Goal: Task Accomplishment & Management: Use online tool/utility

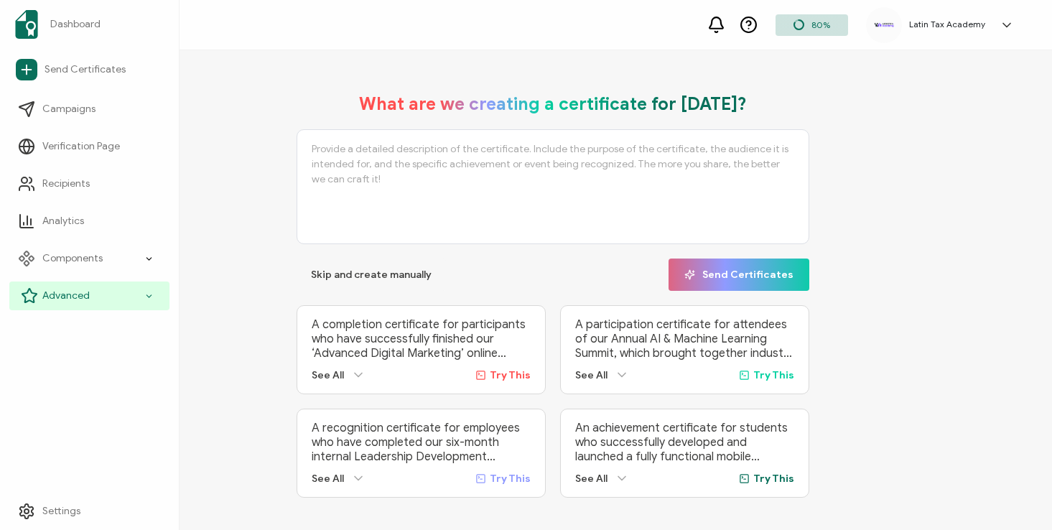
click at [37, 298] on icon at bounding box center [29, 295] width 17 height 17
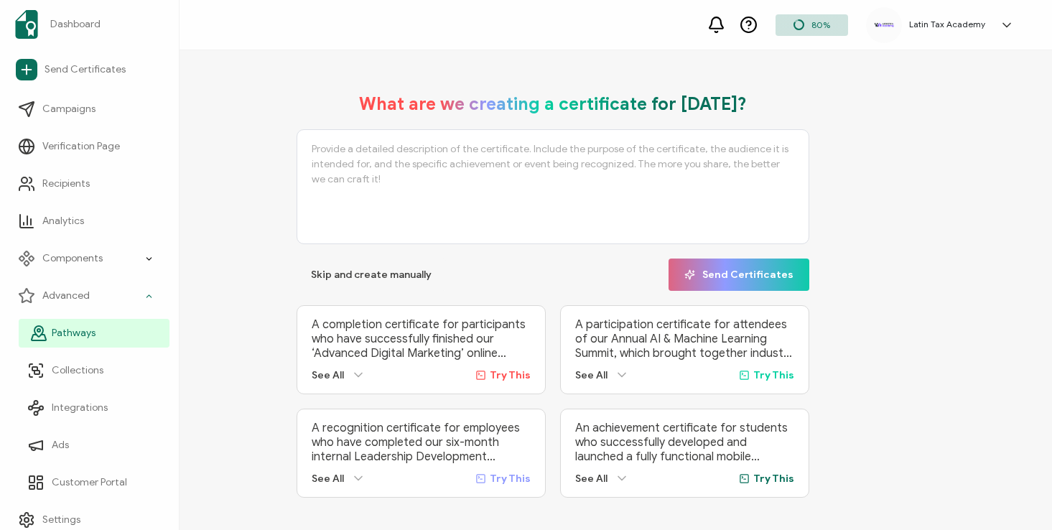
click at [60, 330] on span "Pathways" at bounding box center [74, 333] width 44 height 14
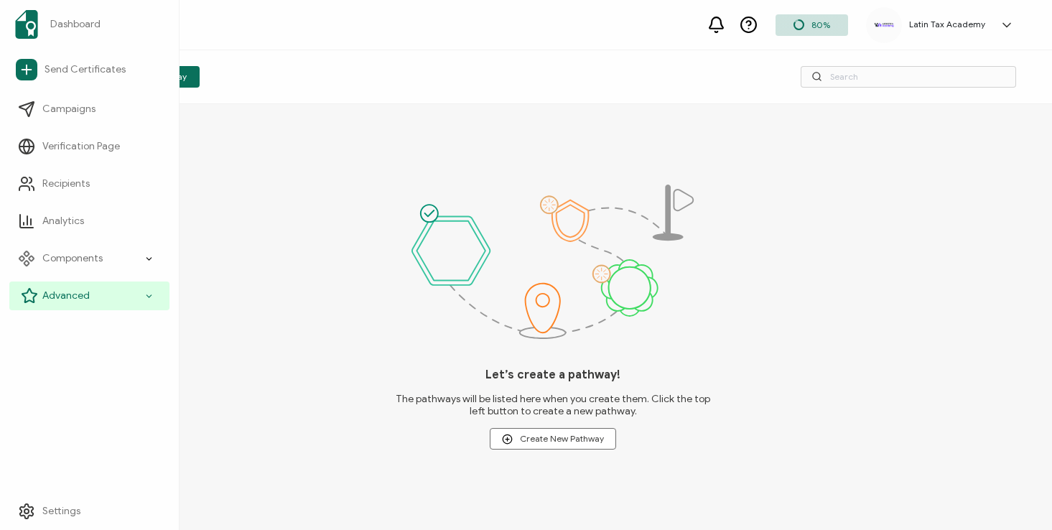
click at [59, 298] on span "Advanced" at bounding box center [65, 296] width 47 height 14
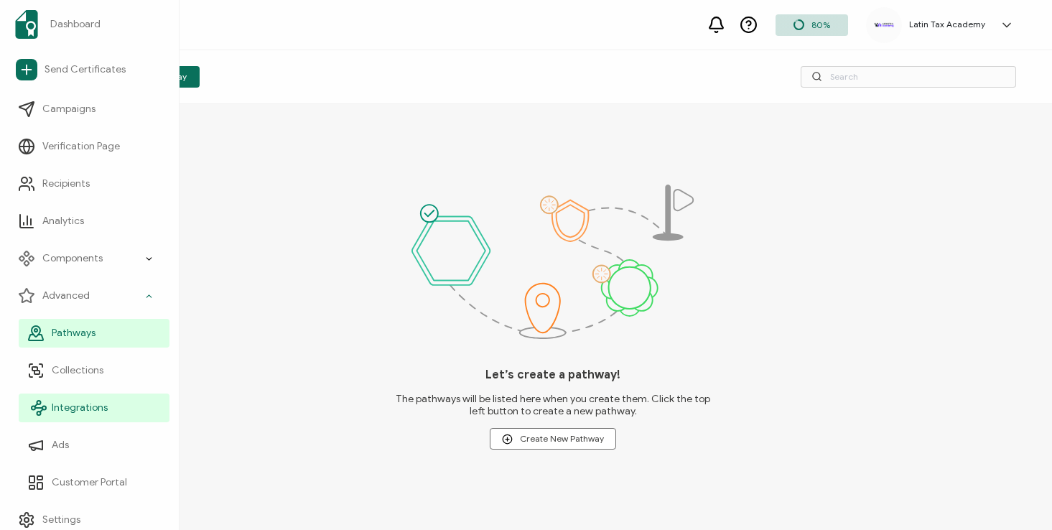
click at [80, 414] on span "Integrations" at bounding box center [80, 408] width 56 height 14
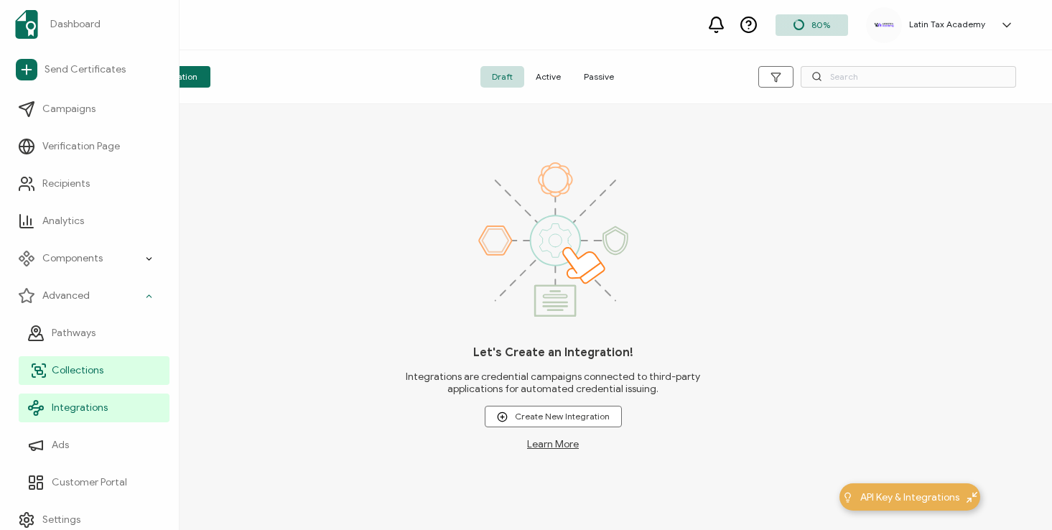
click at [80, 353] on li "Collections" at bounding box center [94, 370] width 151 height 37
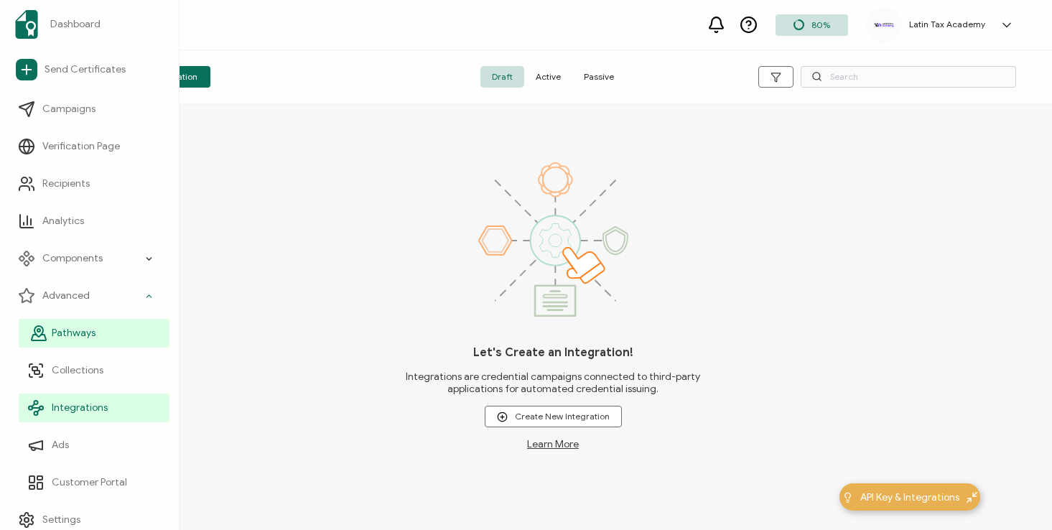
click at [70, 320] on link "Pathways" at bounding box center [94, 333] width 151 height 29
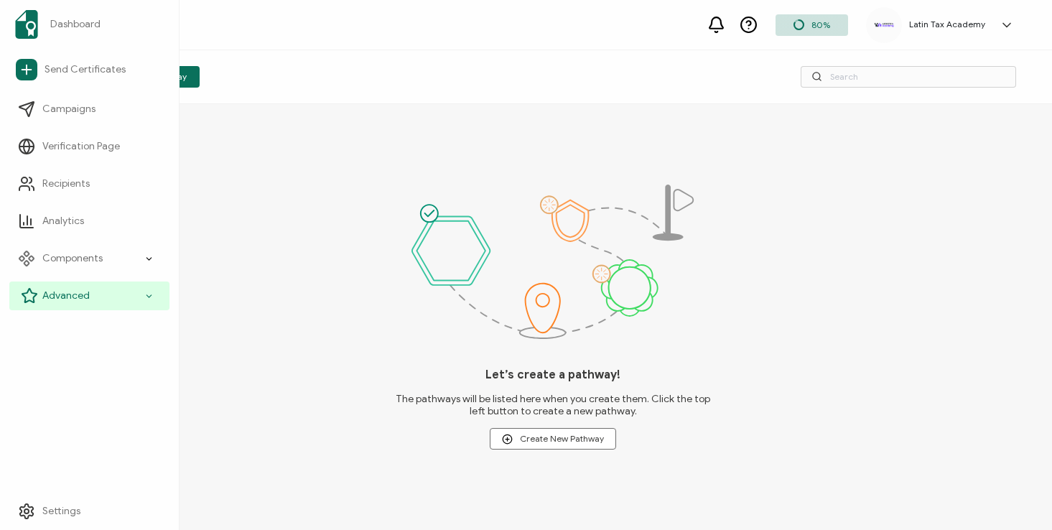
click at [51, 303] on div "Advanced" at bounding box center [89, 296] width 160 height 29
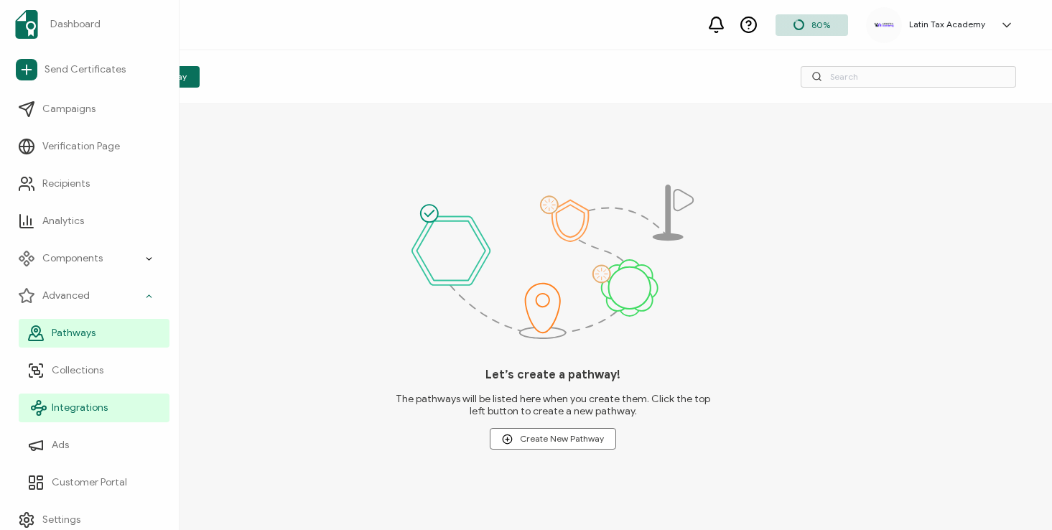
click at [68, 407] on span "Integrations" at bounding box center [80, 408] width 56 height 14
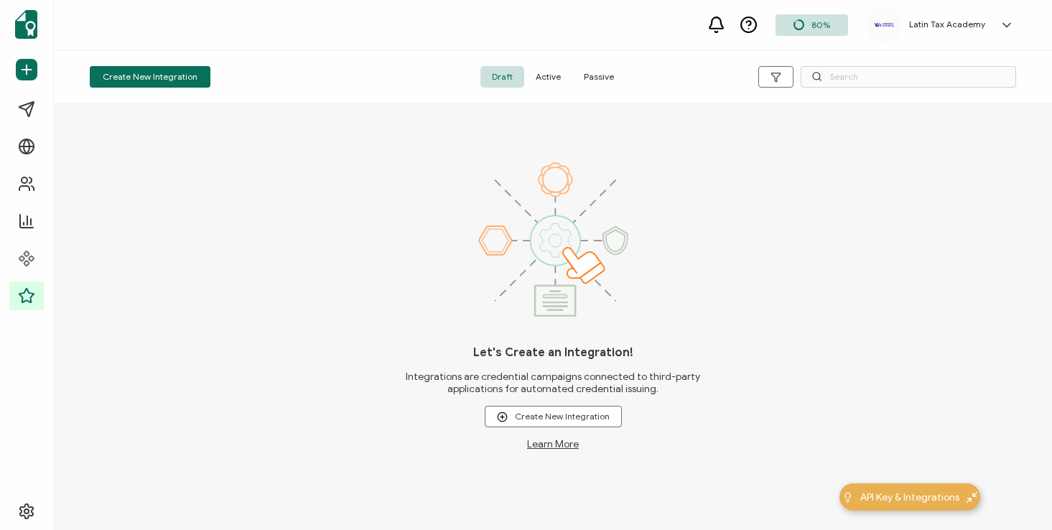
click at [539, 78] on span "Active" at bounding box center [548, 77] width 48 height 22
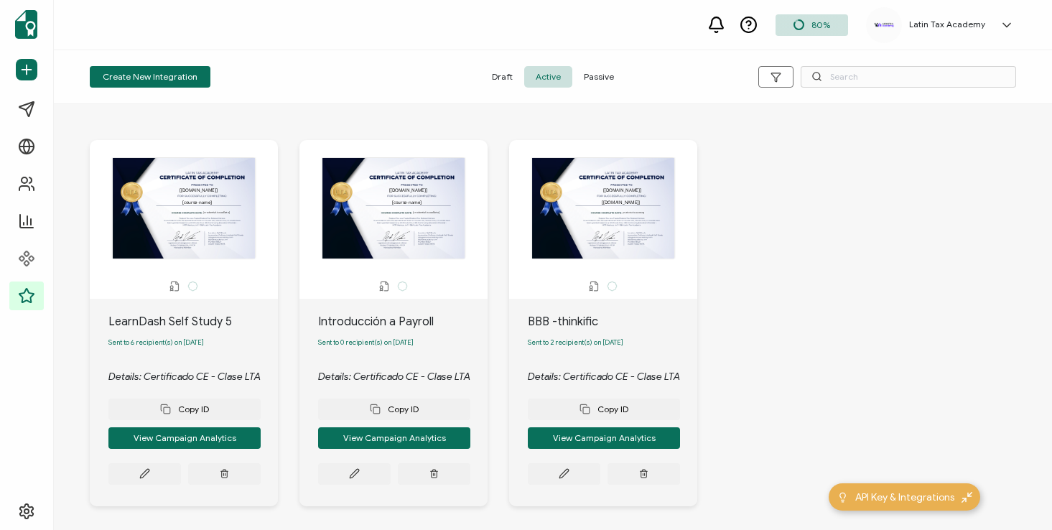
click at [504, 73] on span "Draft" at bounding box center [503, 77] width 44 height 22
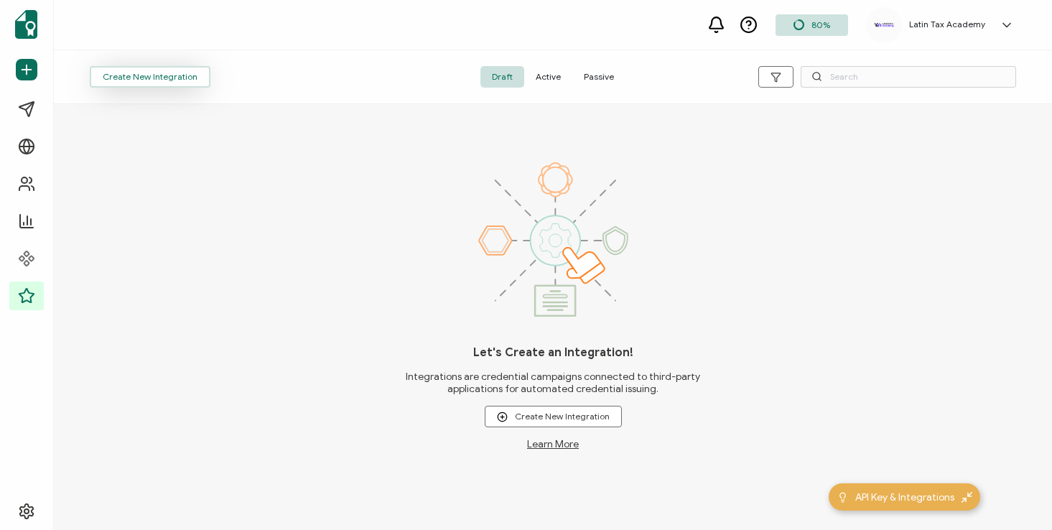
click at [152, 84] on button "Create New Integration" at bounding box center [150, 77] width 121 height 22
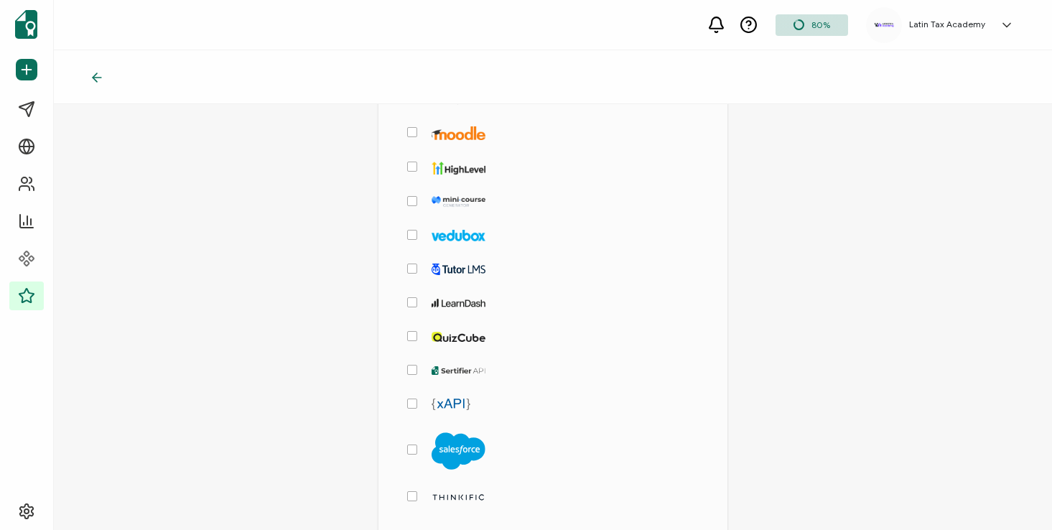
scroll to position [264, 0]
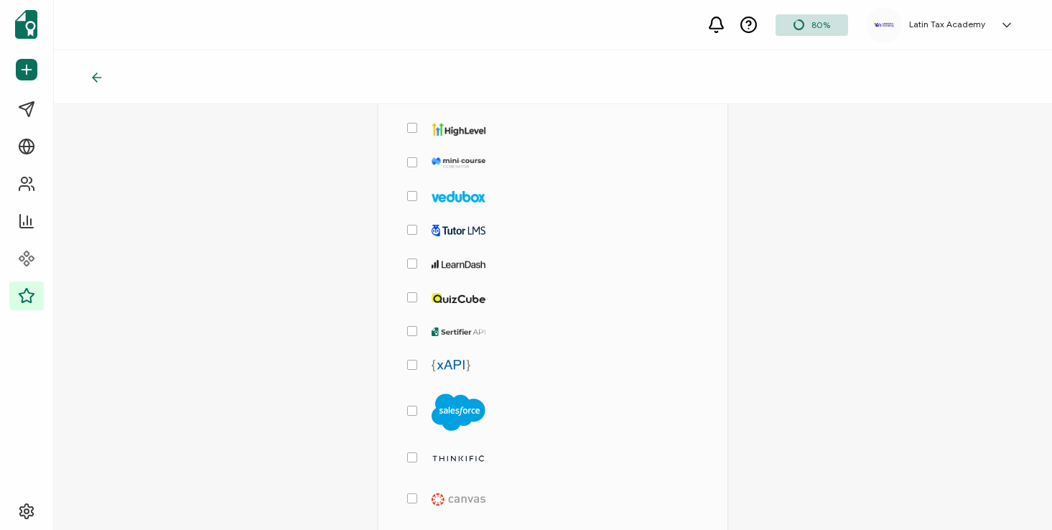
click at [409, 260] on span "checkbox-group" at bounding box center [412, 264] width 10 height 10
click at [417, 259] on input "checkbox-group" at bounding box center [417, 259] width 0 height 0
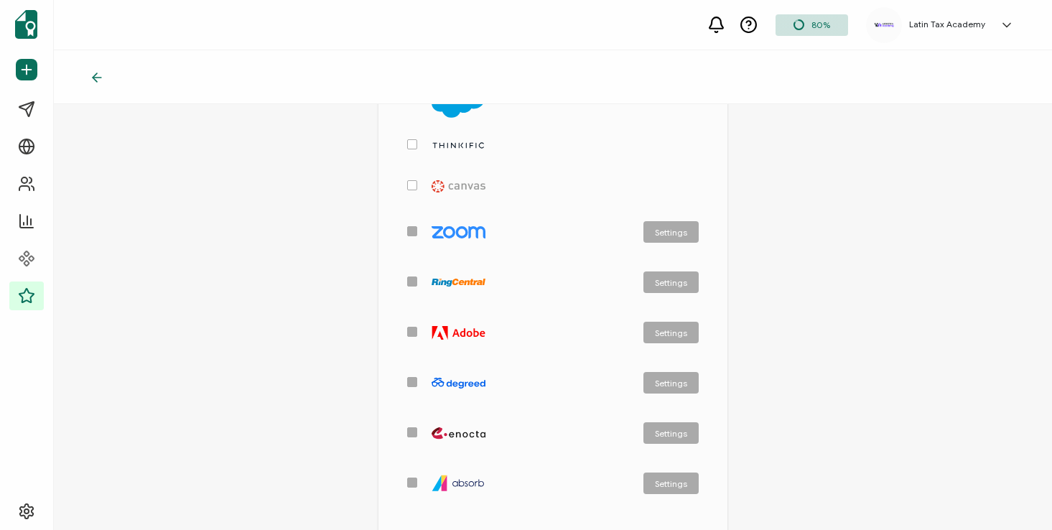
scroll to position [733, 0]
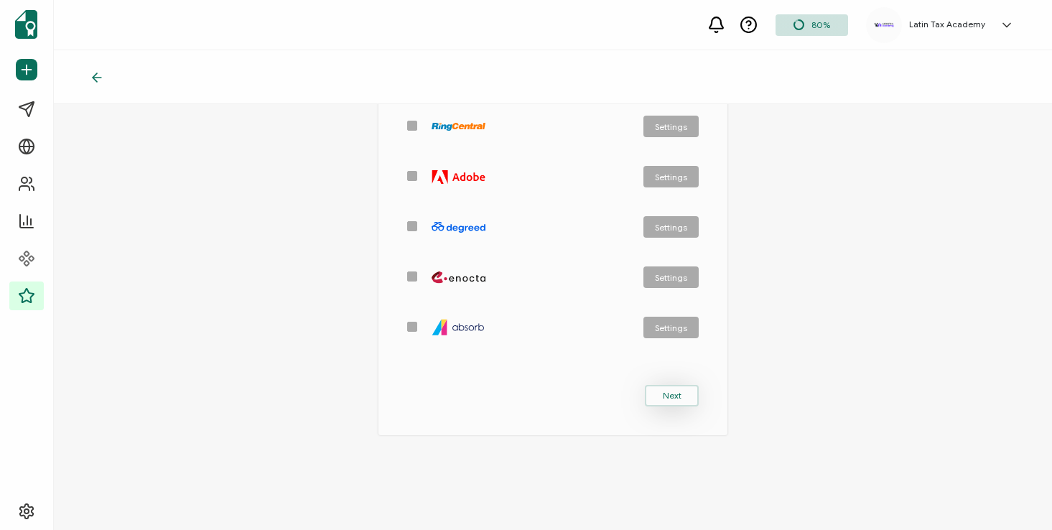
click at [674, 391] on span "Next" at bounding box center [672, 395] width 19 height 9
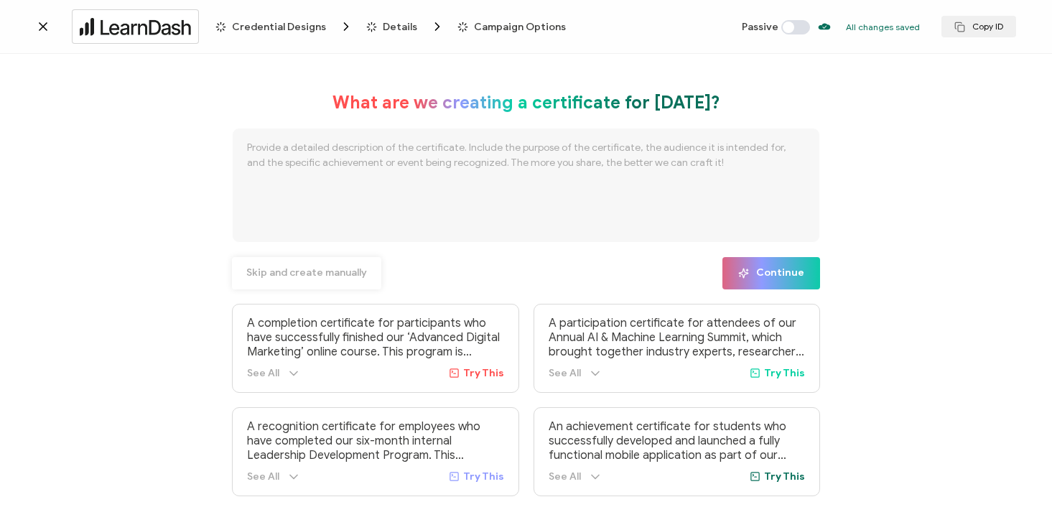
click at [300, 273] on span "Skip and create manually" at bounding box center [306, 273] width 121 height 10
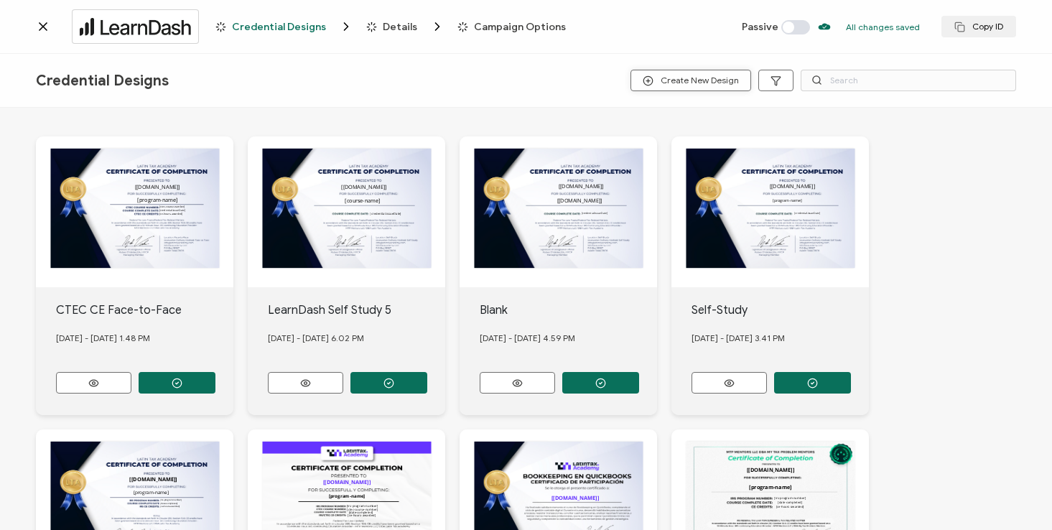
click at [674, 75] on span "Create New Design" at bounding box center [691, 80] width 96 height 11
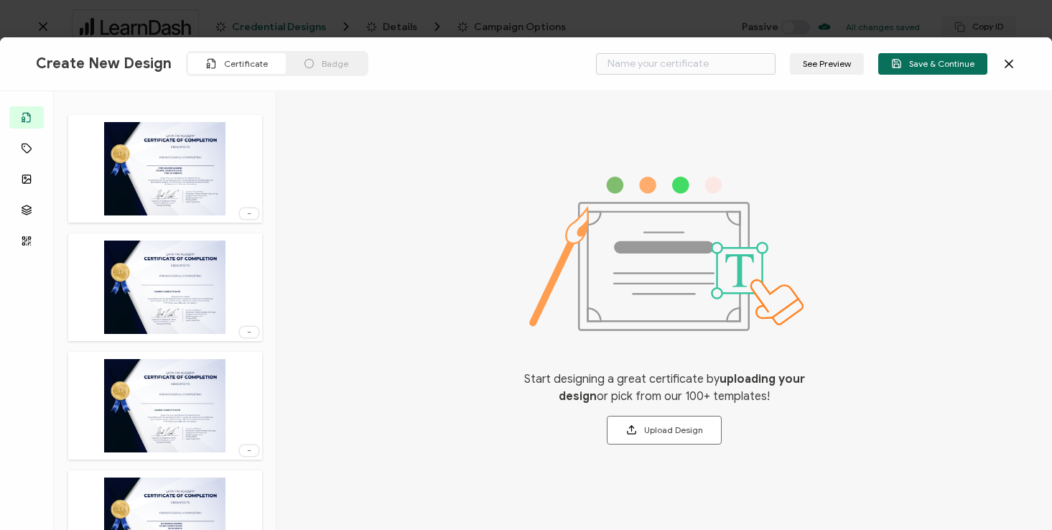
scroll to position [224, 0]
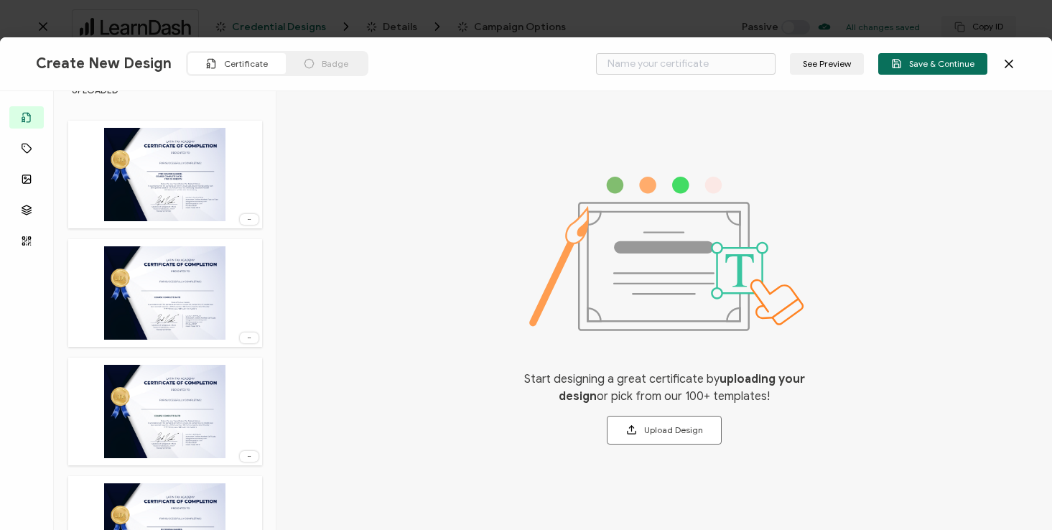
click at [164, 412] on img at bounding box center [164, 411] width 121 height 93
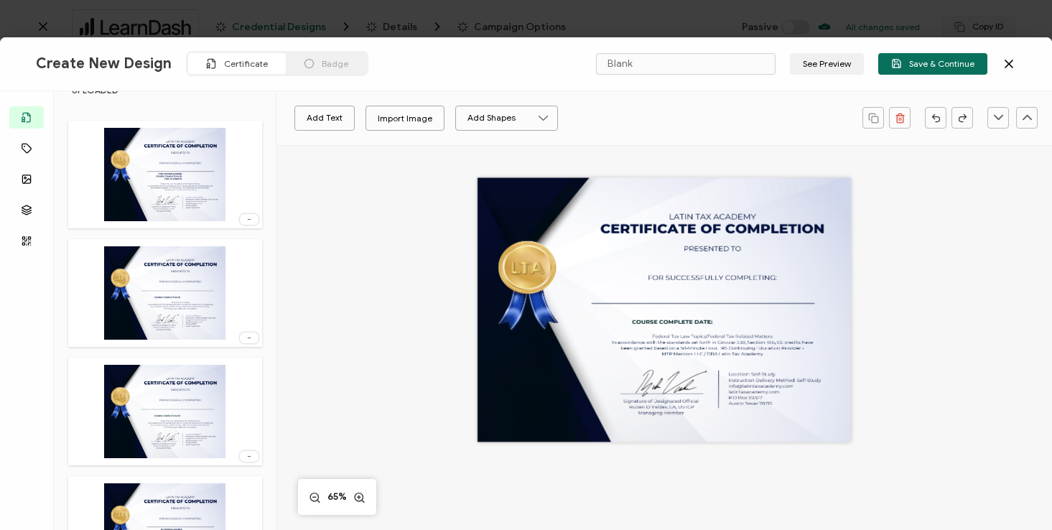
click at [175, 295] on img at bounding box center [164, 292] width 121 height 93
click at [177, 192] on img at bounding box center [164, 174] width 121 height 93
click at [180, 315] on img at bounding box center [164, 292] width 121 height 93
click at [658, 65] on input "Blank" at bounding box center [686, 64] width 180 height 22
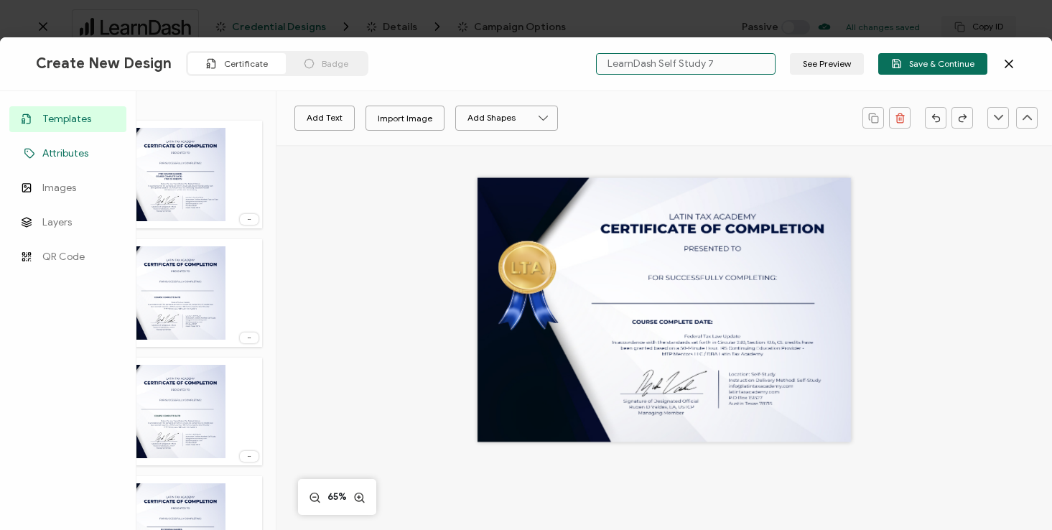
type input "LearnDash Self Study 7"
click at [50, 151] on span "Attributes" at bounding box center [65, 154] width 46 height 14
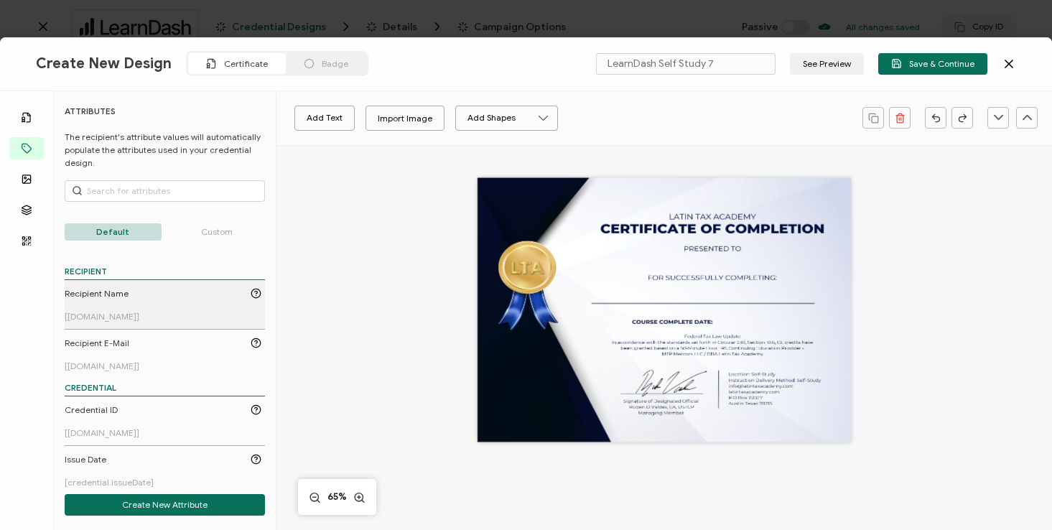
click at [113, 293] on span "Recipient Name" at bounding box center [97, 293] width 64 height 13
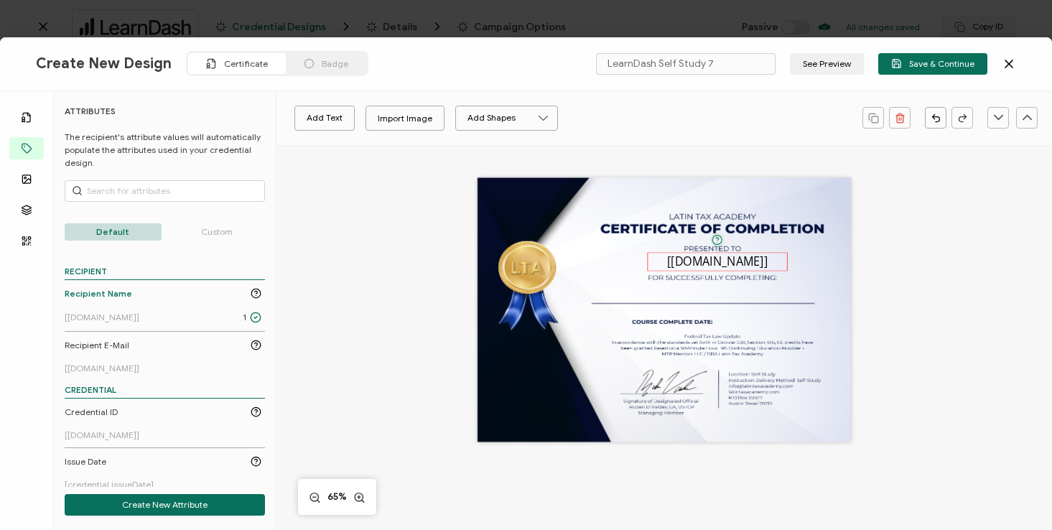
drag, startPoint x: 678, startPoint y: 314, endPoint x: 731, endPoint y: 265, distance: 72.2
click at [731, 265] on pre "[[DOMAIN_NAME]]" at bounding box center [717, 262] width 101 height 16
click at [218, 233] on p "Custom" at bounding box center [217, 231] width 97 height 17
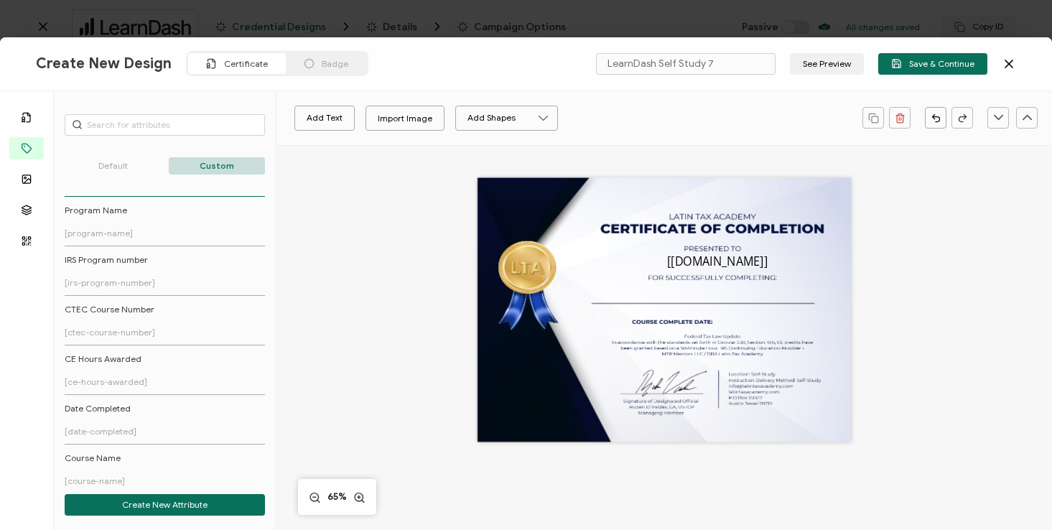
scroll to position [73, 0]
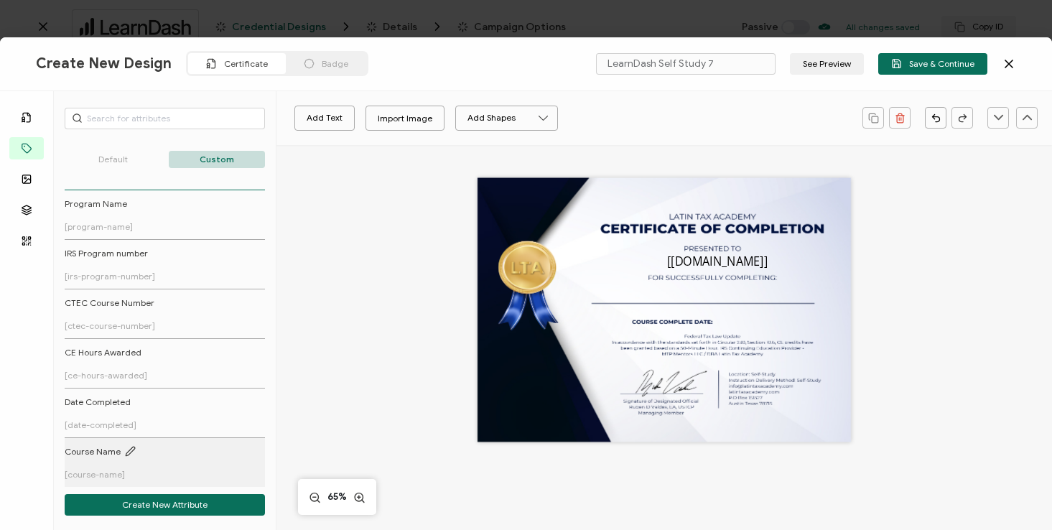
click at [87, 467] on link "Course Name [course-name]" at bounding box center [163, 462] width 197 height 34
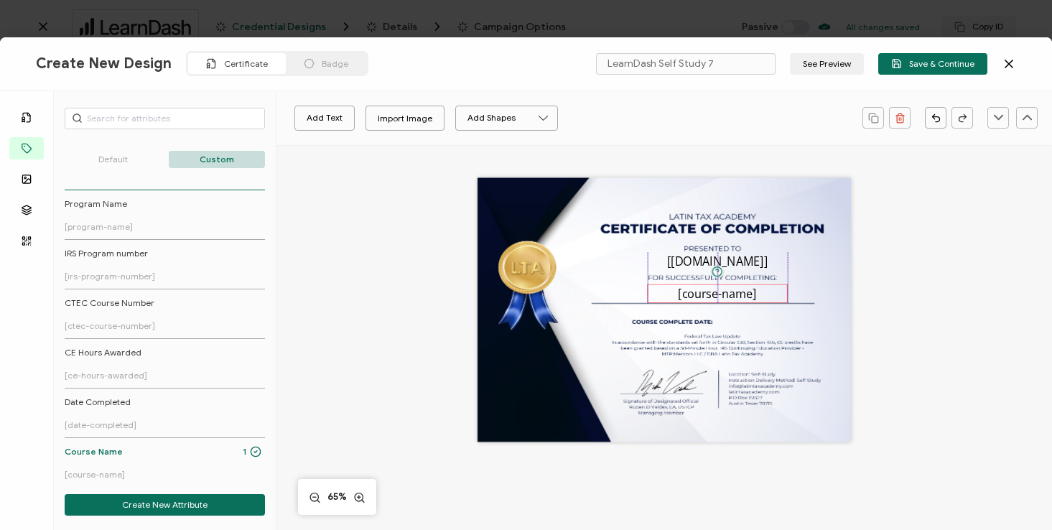
drag, startPoint x: 660, startPoint y: 312, endPoint x: 714, endPoint y: 295, distance: 56.3
click at [714, 295] on pre "[course-name]" at bounding box center [717, 293] width 78 height 16
drag, startPoint x: 644, startPoint y: 294, endPoint x: 493, endPoint y: 300, distance: 150.9
click at [493, 300] on div "The recipient’s full name, which will be automatically filled based on the info…" at bounding box center [665, 309] width 374 height 264
drag, startPoint x: 782, startPoint y: 292, endPoint x: 879, endPoint y: 298, distance: 97.1
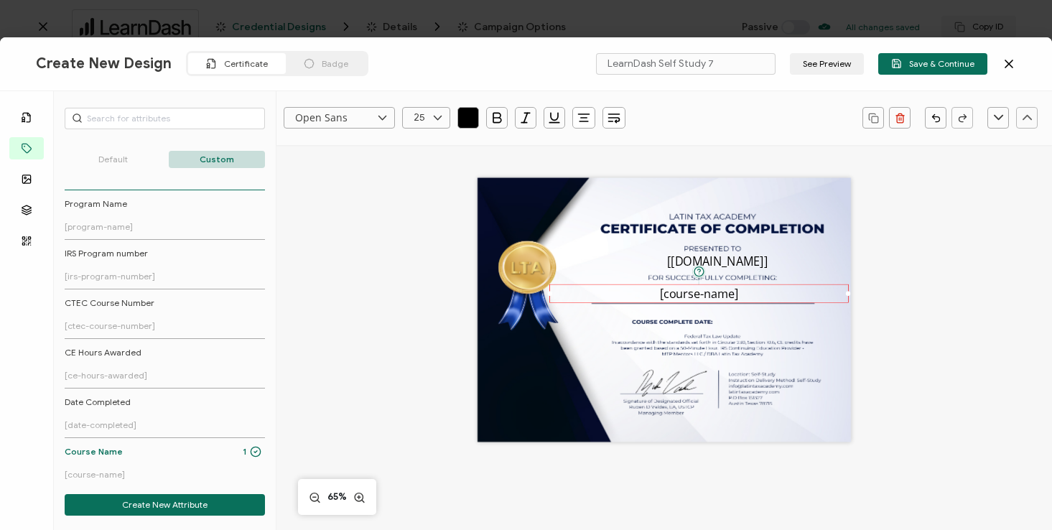
click at [879, 298] on div "The recipient’s full name, which will be automatically filled based on the info…" at bounding box center [664, 326] width 504 height 362
click at [128, 164] on p "Default" at bounding box center [113, 159] width 97 height 17
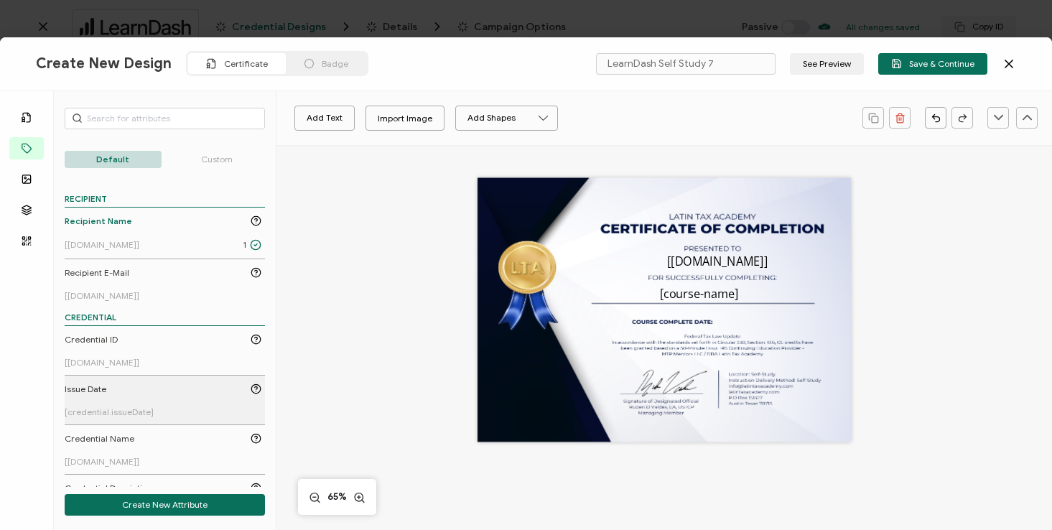
click at [107, 398] on link "Issue Date [credential.issueDate]" at bounding box center [163, 400] width 197 height 34
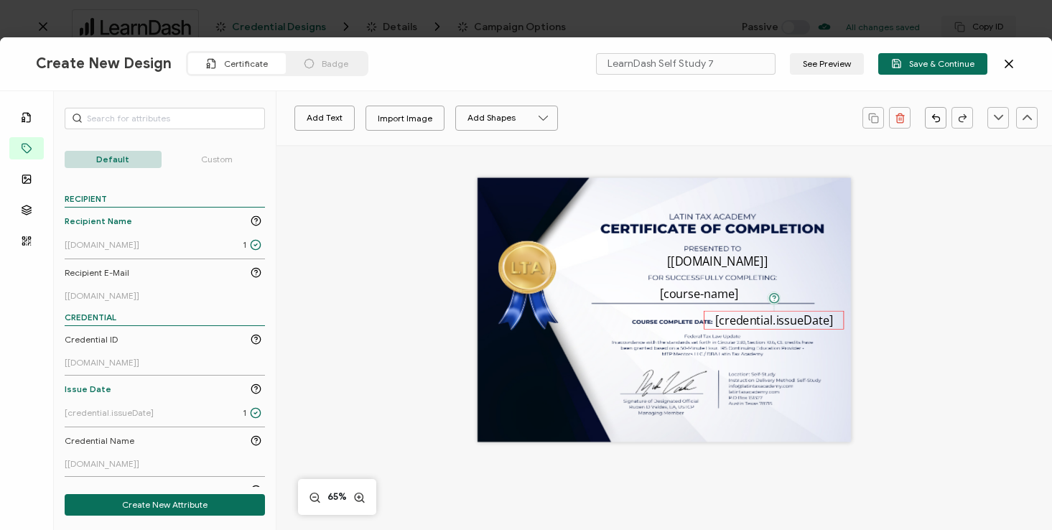
drag, startPoint x: 659, startPoint y: 313, endPoint x: 769, endPoint y: 323, distance: 110.4
click at [769, 323] on pre "[credential.issueDate]" at bounding box center [774, 320] width 118 height 16
click at [443, 118] on icon at bounding box center [438, 118] width 18 height 22
drag, startPoint x: 447, startPoint y: 180, endPoint x: 448, endPoint y: 167, distance: 12.2
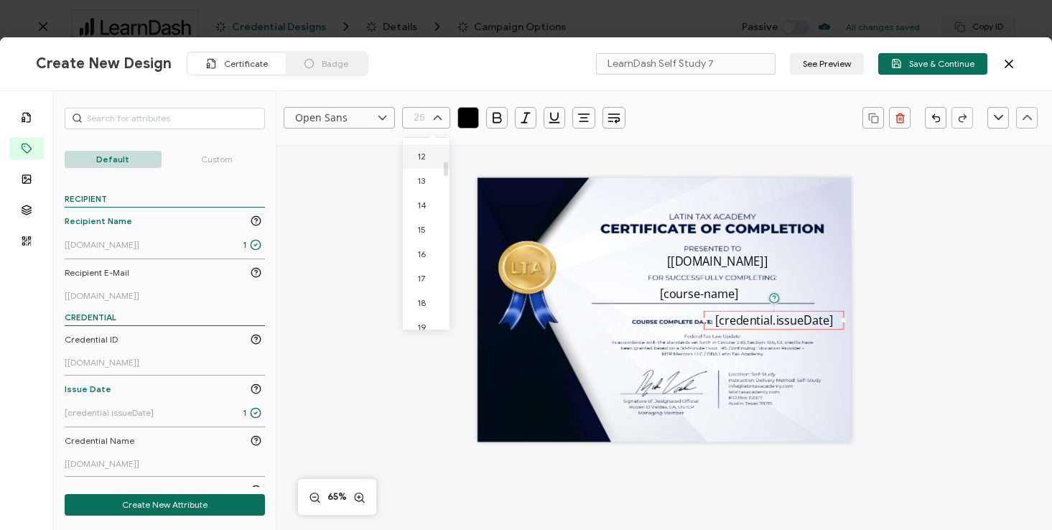
click at [448, 167] on div "0 1 2 3 4 5 6 7 8 9 10 11 12 13 14 15 16 17 18 19 20 21 22 23 24 25 26 27 28 29…" at bounding box center [426, 234] width 47 height 192
click at [434, 164] on li "12" at bounding box center [429, 156] width 52 height 24
type input "12"
drag, startPoint x: 842, startPoint y: 315, endPoint x: 788, endPoint y: 315, distance: 53.9
click at [788, 315] on div "The date the credential was issued. This will automatically update to the day t…" at bounding box center [756, 314] width 104 height 9
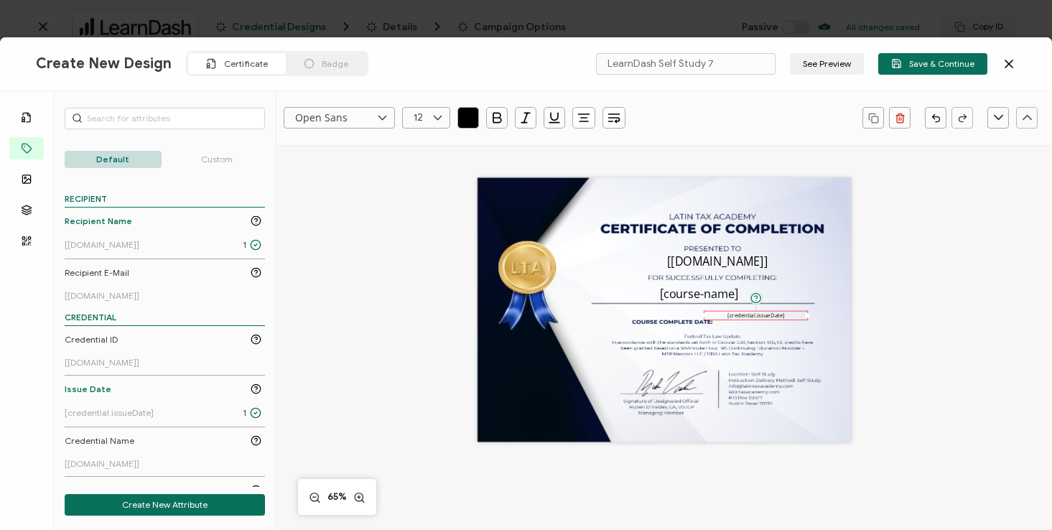
click at [888, 317] on div "The recipient’s full name, which will be automatically filled based on the info…" at bounding box center [664, 326] width 504 height 362
drag, startPoint x: 755, startPoint y: 315, endPoint x: 765, endPoint y: 322, distance: 12.0
click at [765, 322] on pre "[credential.issueDate]" at bounding box center [766, 321] width 57 height 8
click at [587, 122] on icon "button" at bounding box center [584, 118] width 14 height 14
click at [580, 148] on li at bounding box center [585, 157] width 34 height 24
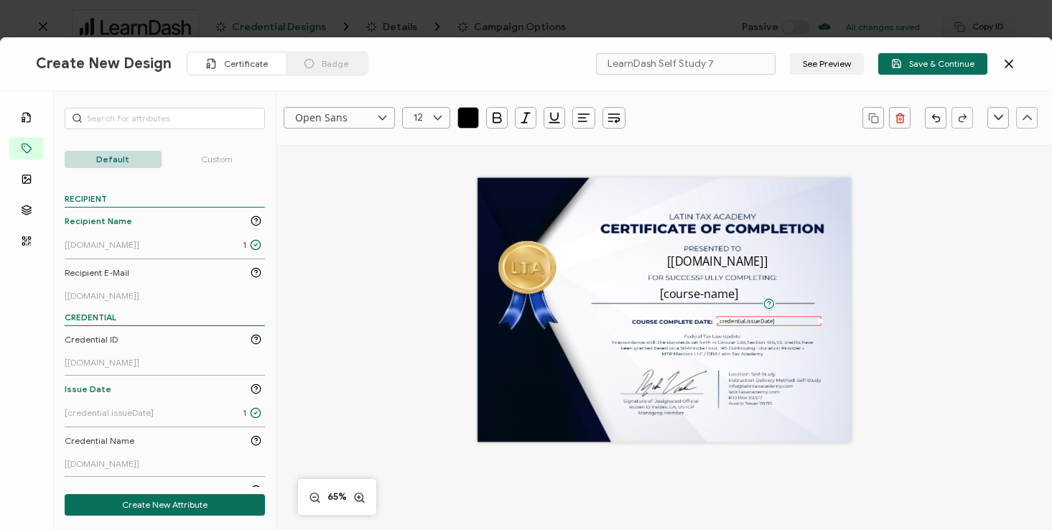
click at [739, 321] on pre "[credential.issueDate]" at bounding box center [746, 321] width 57 height 8
click at [955, 66] on span "Save & Continue" at bounding box center [932, 63] width 83 height 11
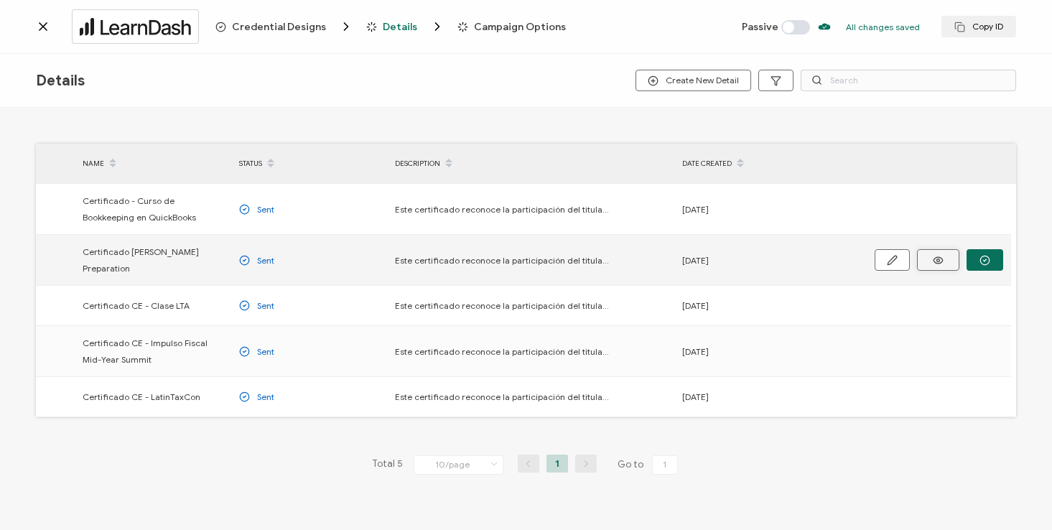
click at [942, 257] on icon at bounding box center [938, 260] width 9 height 6
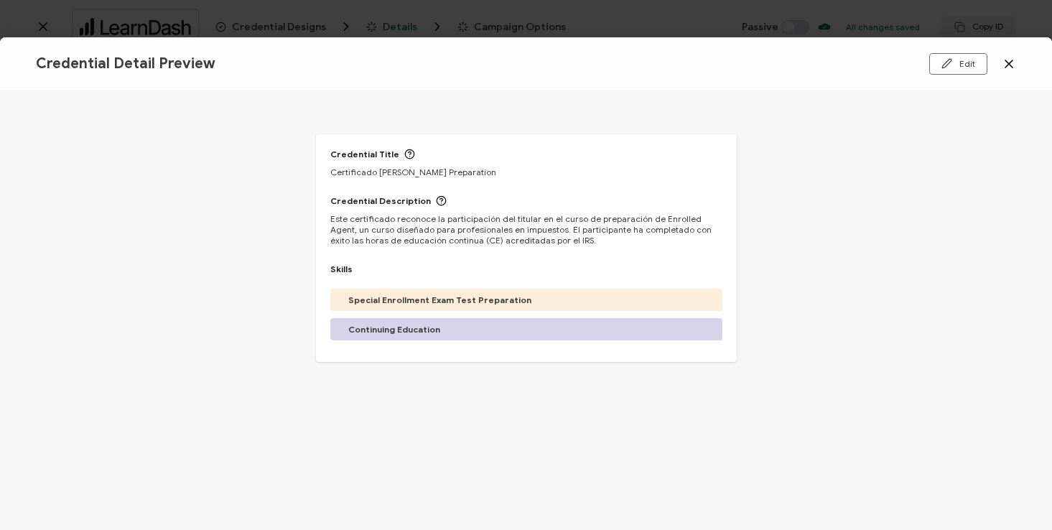
click at [1014, 63] on icon at bounding box center [1009, 64] width 14 height 14
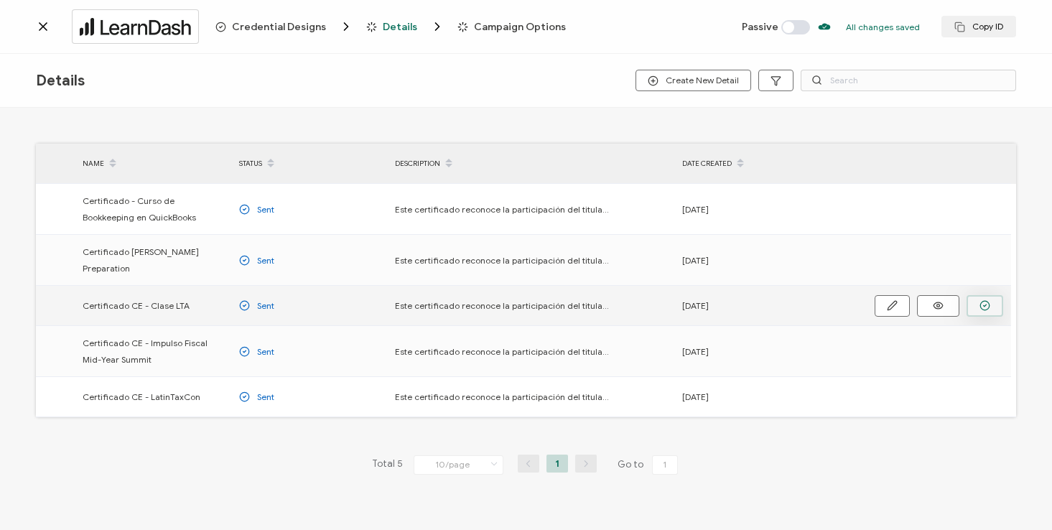
click at [980, 300] on icon "button" at bounding box center [985, 305] width 11 height 11
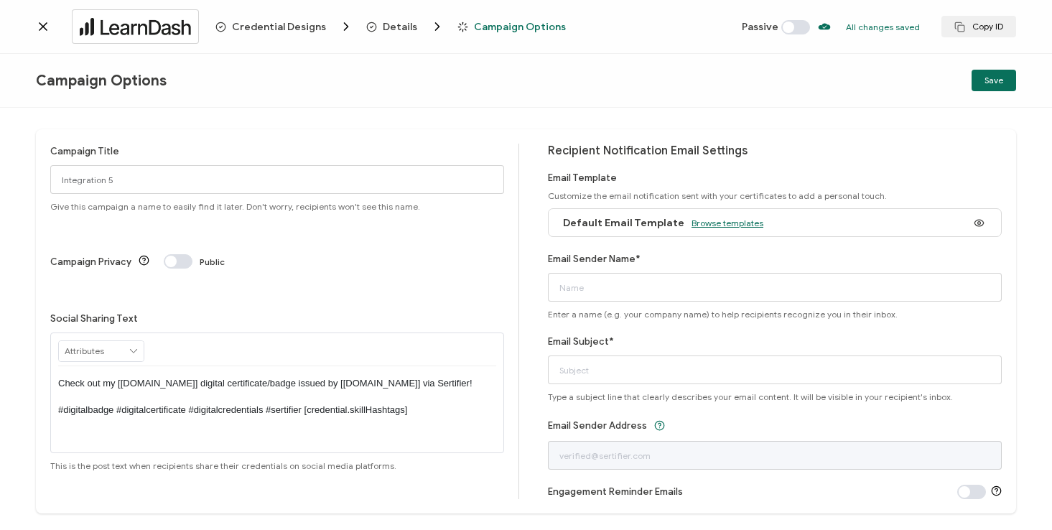
click at [730, 226] on span "Browse templates" at bounding box center [728, 223] width 72 height 11
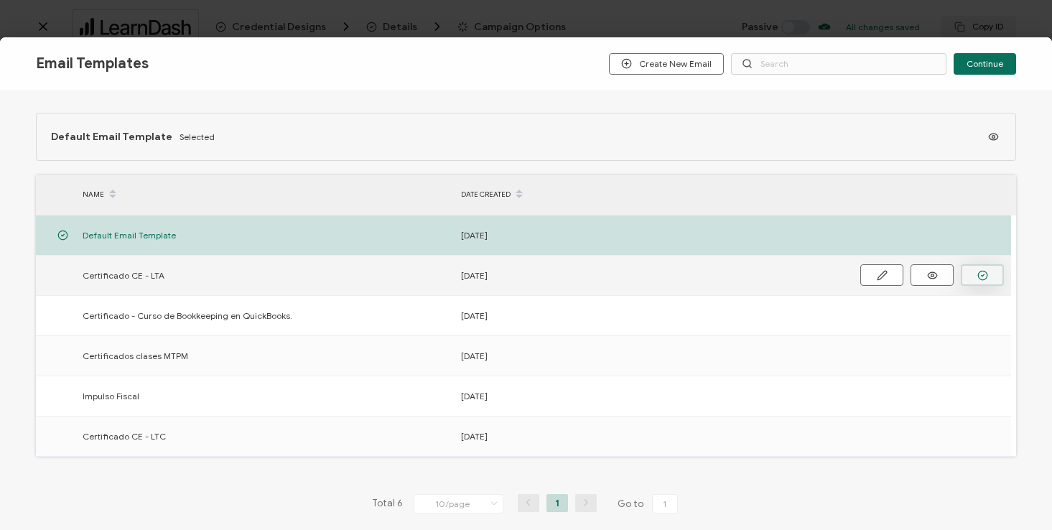
click at [982, 277] on icon "button" at bounding box center [983, 275] width 11 height 11
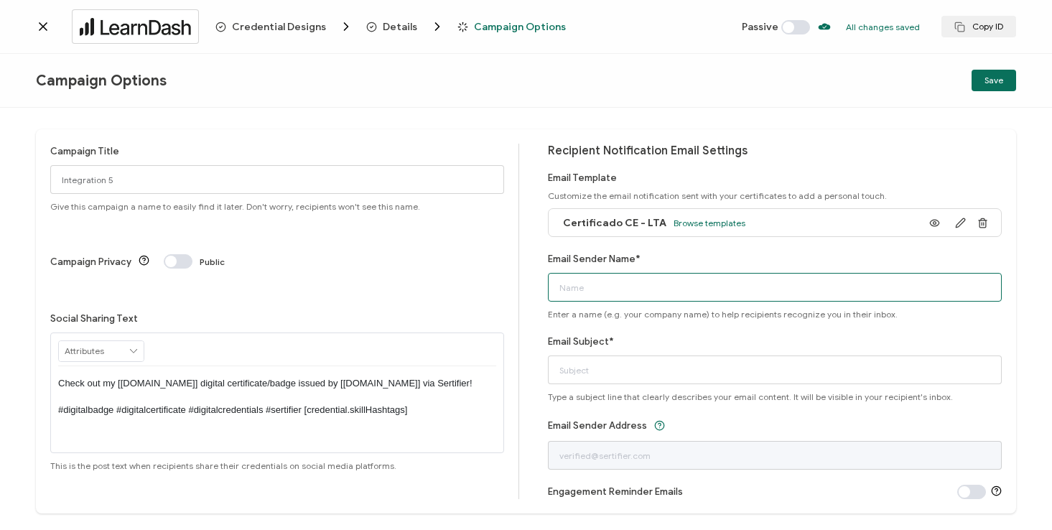
click at [598, 294] on input "Email Sender Name*" at bounding box center [775, 287] width 454 height 29
type input "[EMAIL_ADDRESS][DOMAIN_NAME]"
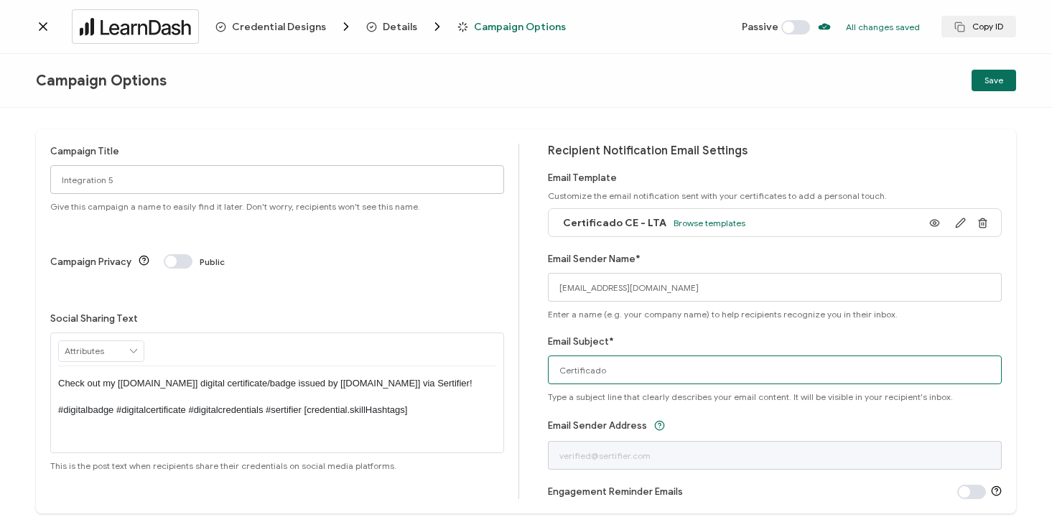
type input "Certificado"
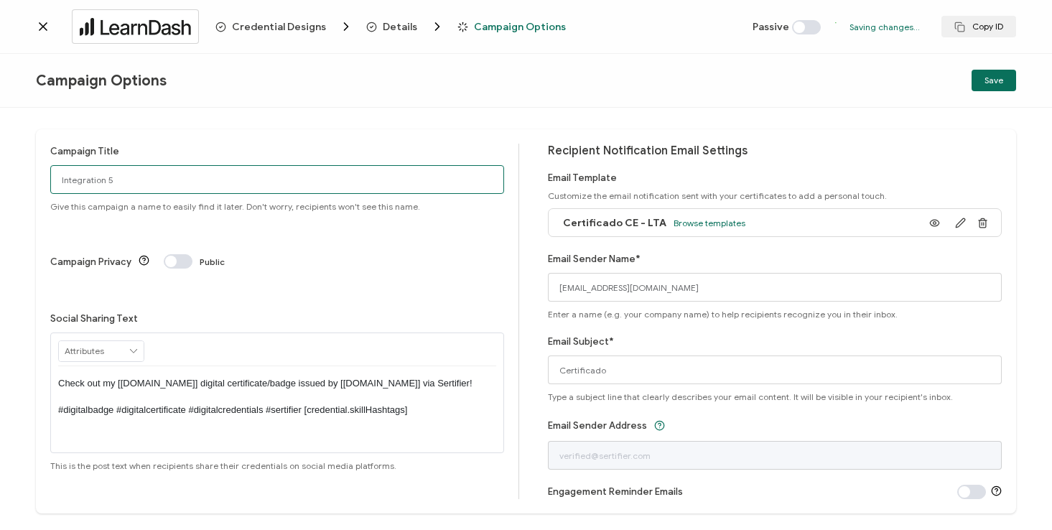
click at [98, 182] on input "Integration 5" at bounding box center [277, 179] width 454 height 29
type input "LearnDash Self 7"
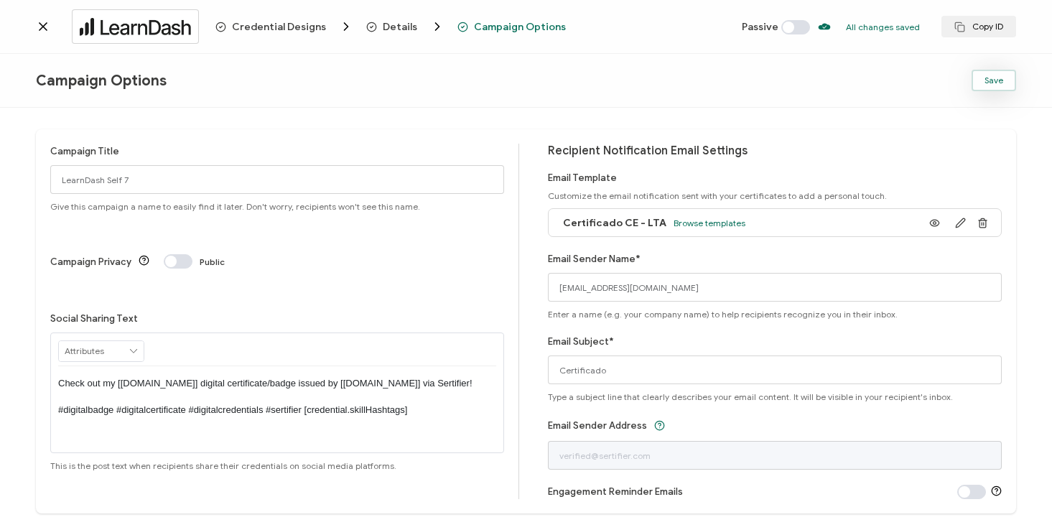
click at [983, 82] on button "Save" at bounding box center [994, 81] width 45 height 22
click at [793, 28] on span at bounding box center [795, 27] width 29 height 14
